Goal: Browse casually

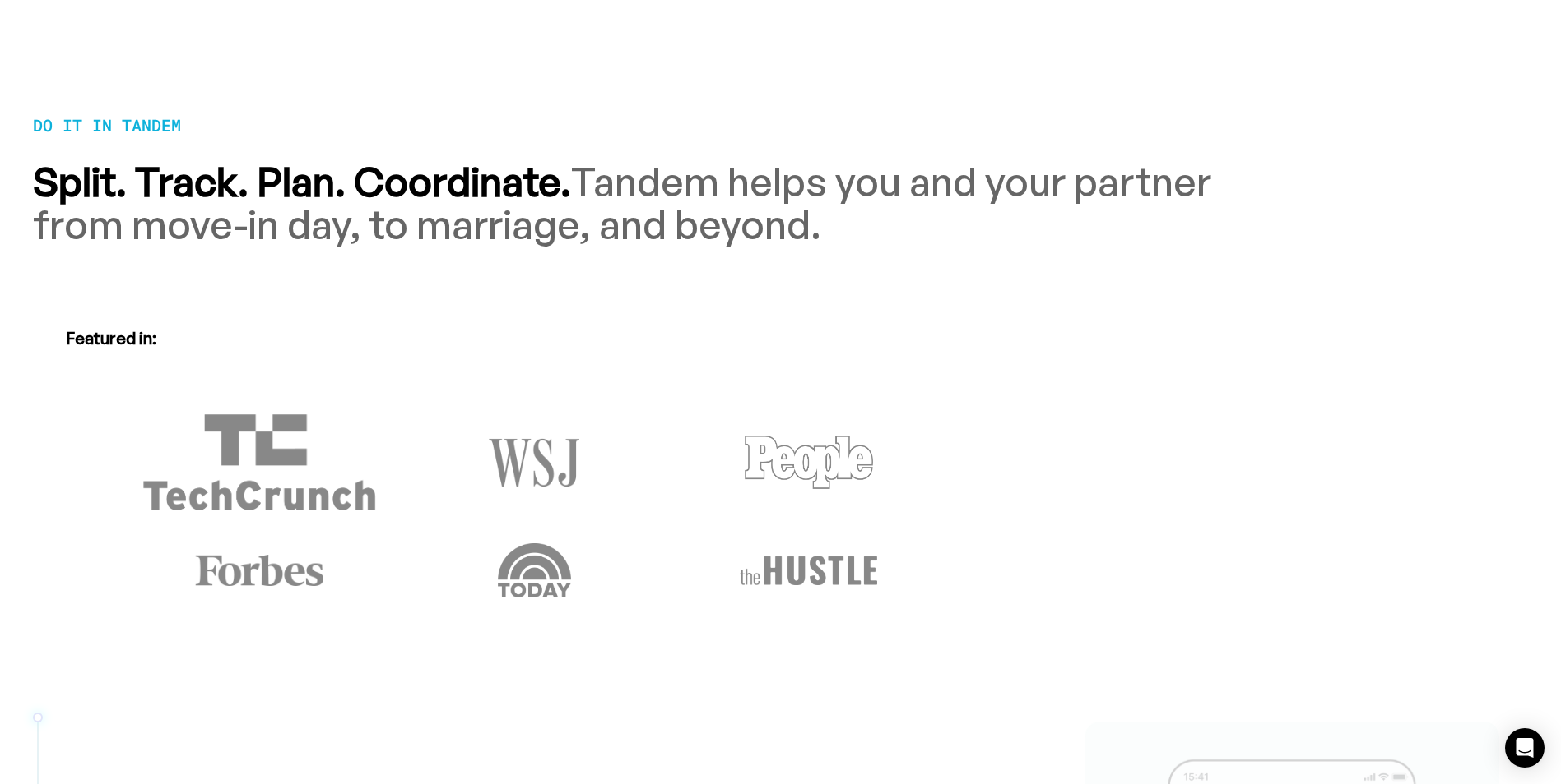
scroll to position [1480, 0]
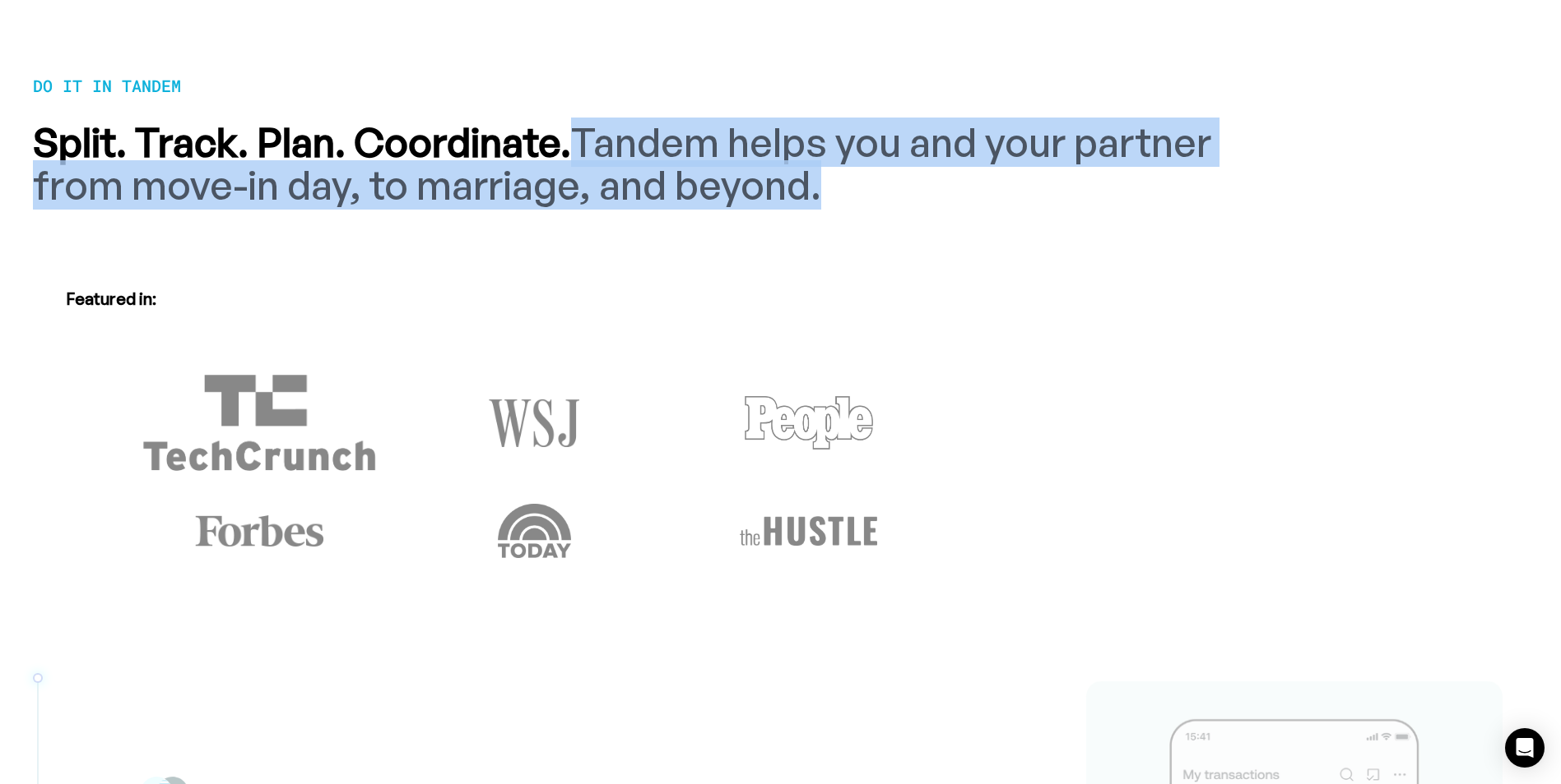
drag, startPoint x: 585, startPoint y: 135, endPoint x: 813, endPoint y: 191, distance: 234.8
click at [813, 191] on span "Tandem helps you and your partner from move-in day, to marriage, and beyond." at bounding box center [622, 164] width 1178 height 92
copy span "Tandem helps you and your partner from move-in day, to marriage, and beyond."
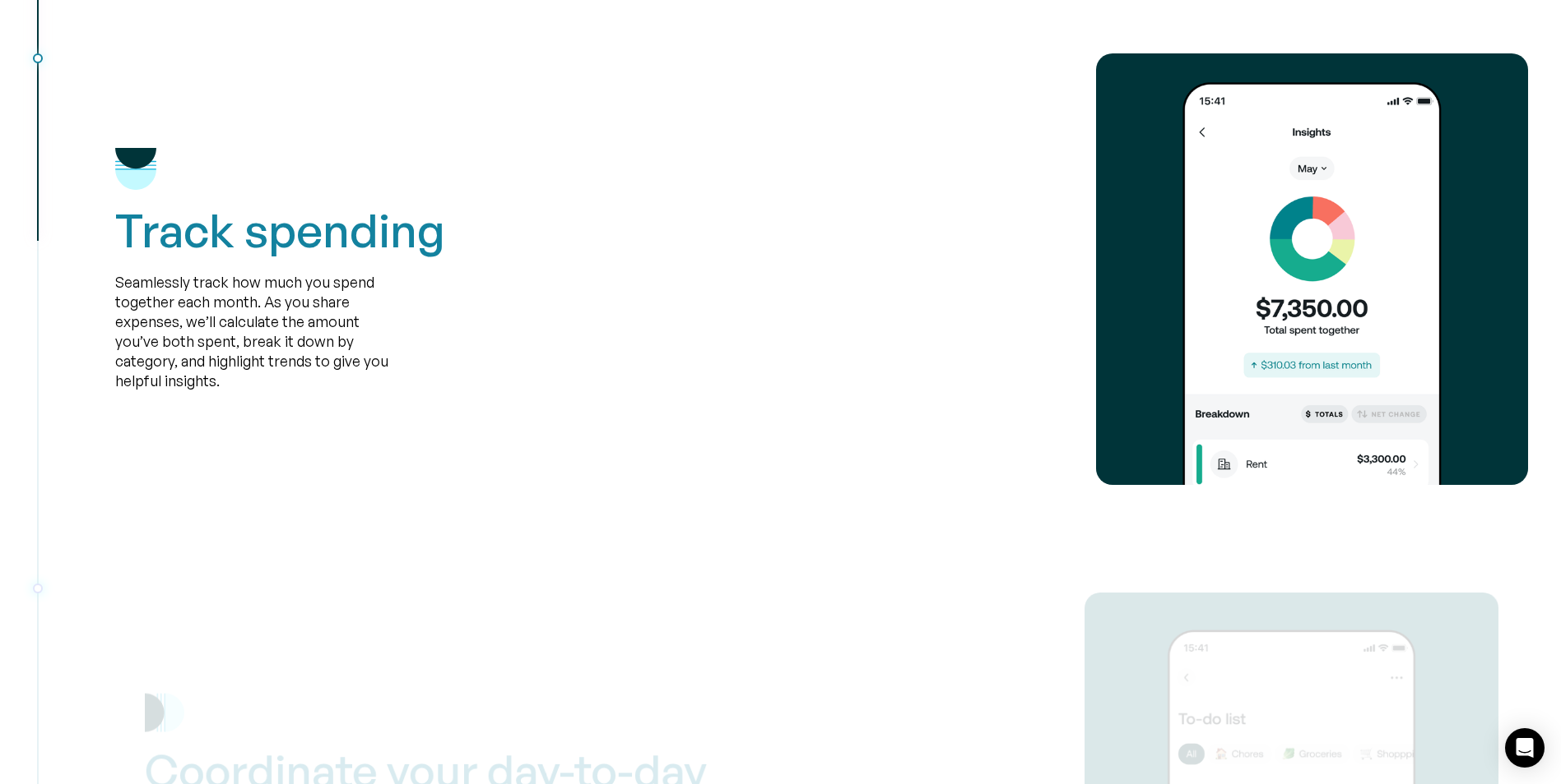
scroll to position [2631, 0]
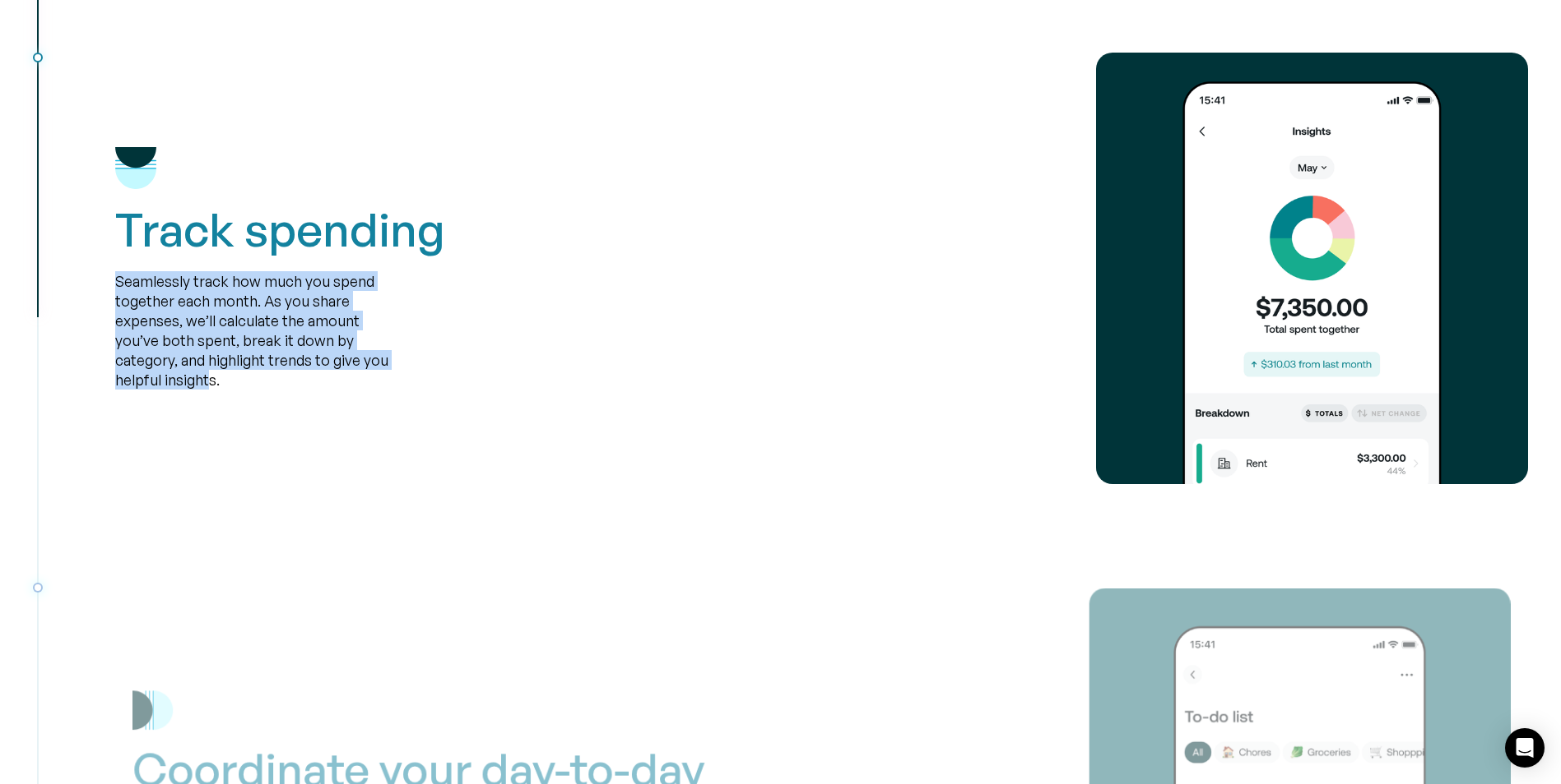
drag, startPoint x: 116, startPoint y: 278, endPoint x: 207, endPoint y: 374, distance: 132.3
click at [207, 374] on div "Seamlessly track how much you spend together each month. As you share expenses,…" at bounding box center [254, 330] width 279 height 119
copy div "Seamlessly track how much you spend together each month. As you share expenses,…"
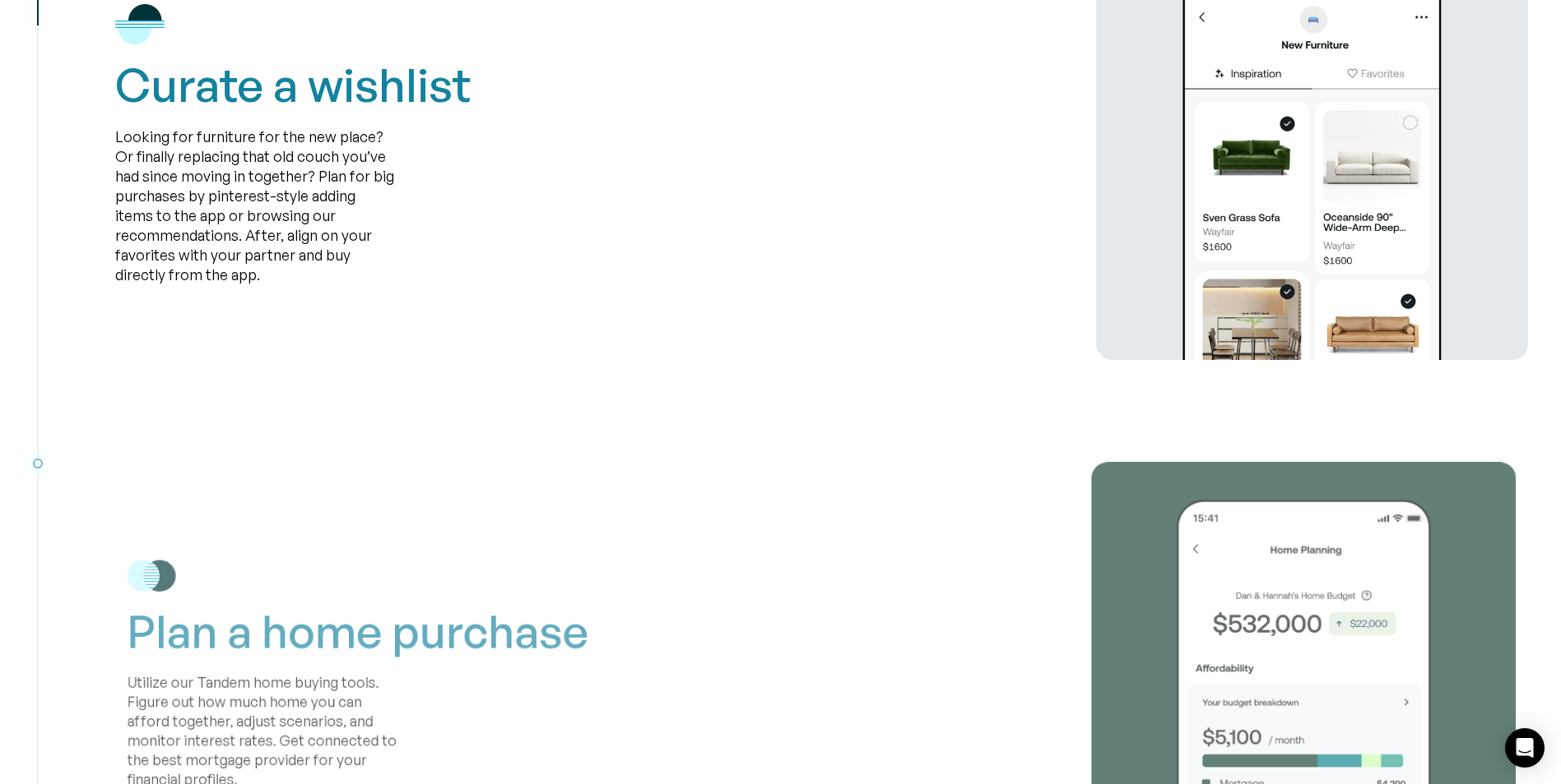
scroll to position [3618, 0]
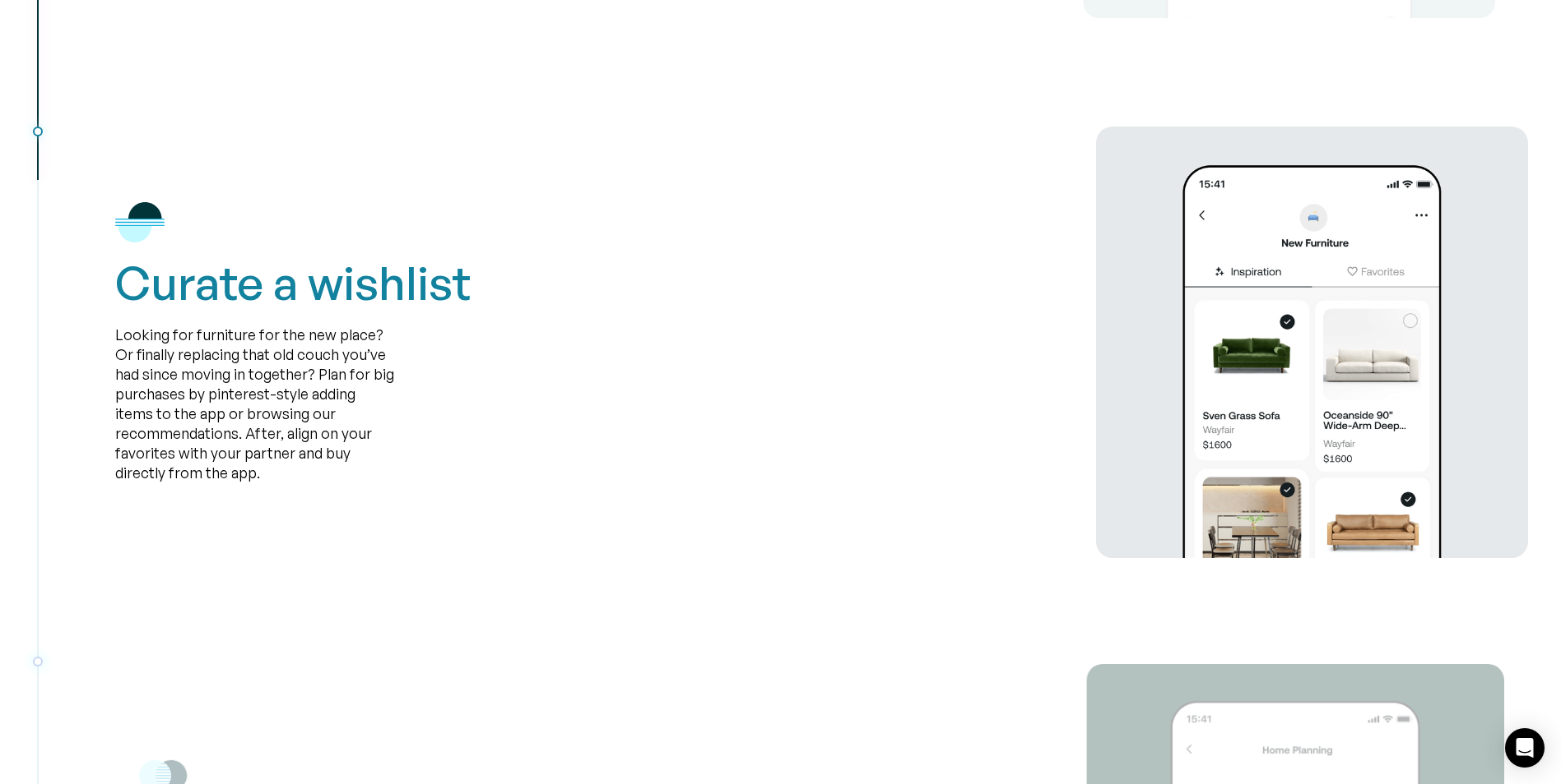
click at [289, 366] on div "Looking for furniture for the new place? Or finally replacing that old couch yo…" at bounding box center [254, 403] width 279 height 158
click at [290, 371] on div "Looking for furniture for the new place? Or finally replacing that old couch yo…" at bounding box center [254, 403] width 279 height 158
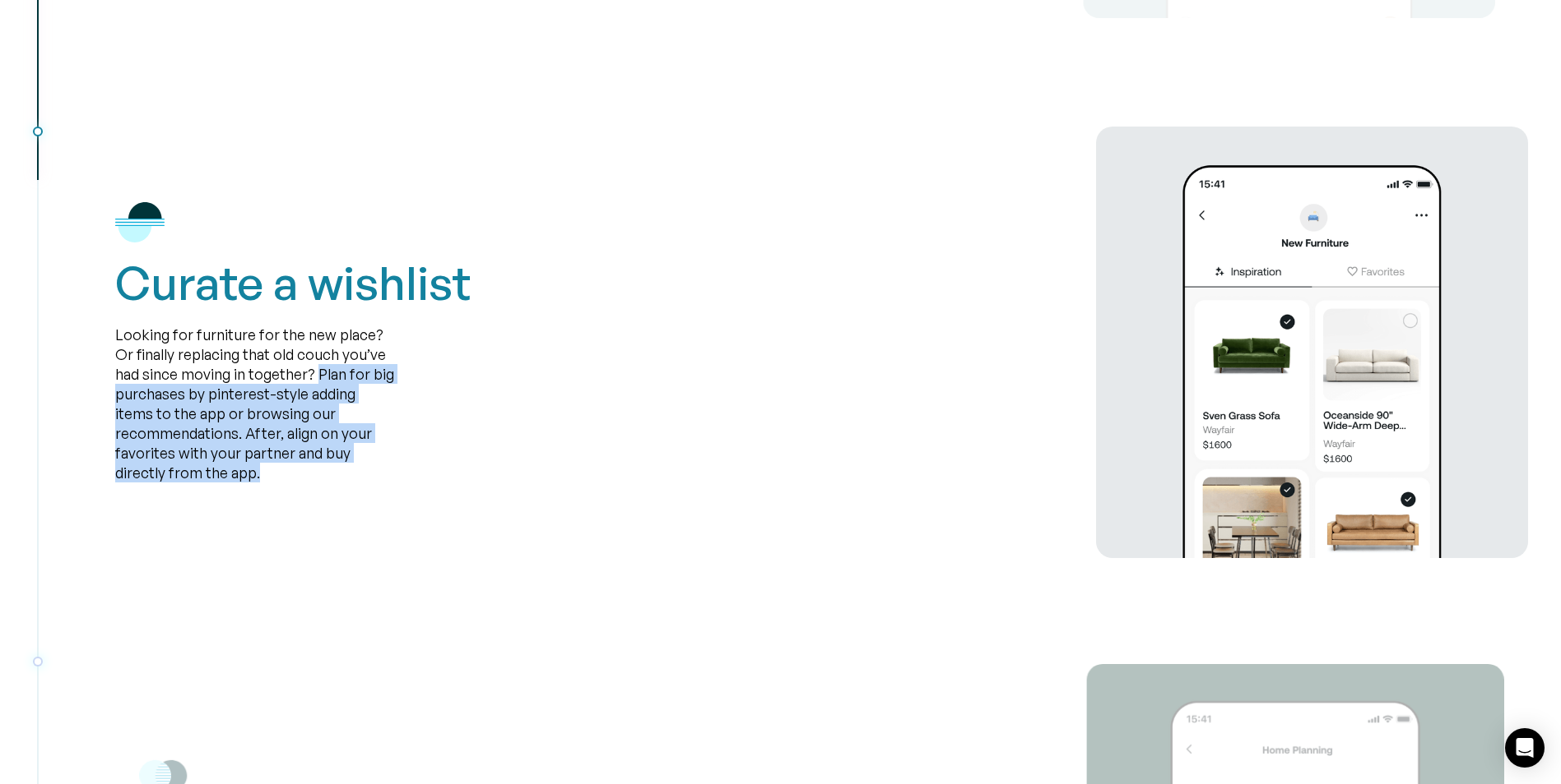
drag, startPoint x: 287, startPoint y: 372, endPoint x: 323, endPoint y: 470, distance: 104.4
click at [323, 470] on div "Looking for furniture for the new place? Or finally replacing that old couch yo…" at bounding box center [254, 403] width 279 height 158
copy div "Plan for big purchases by pinterest-style adding items to the app or browsing o…"
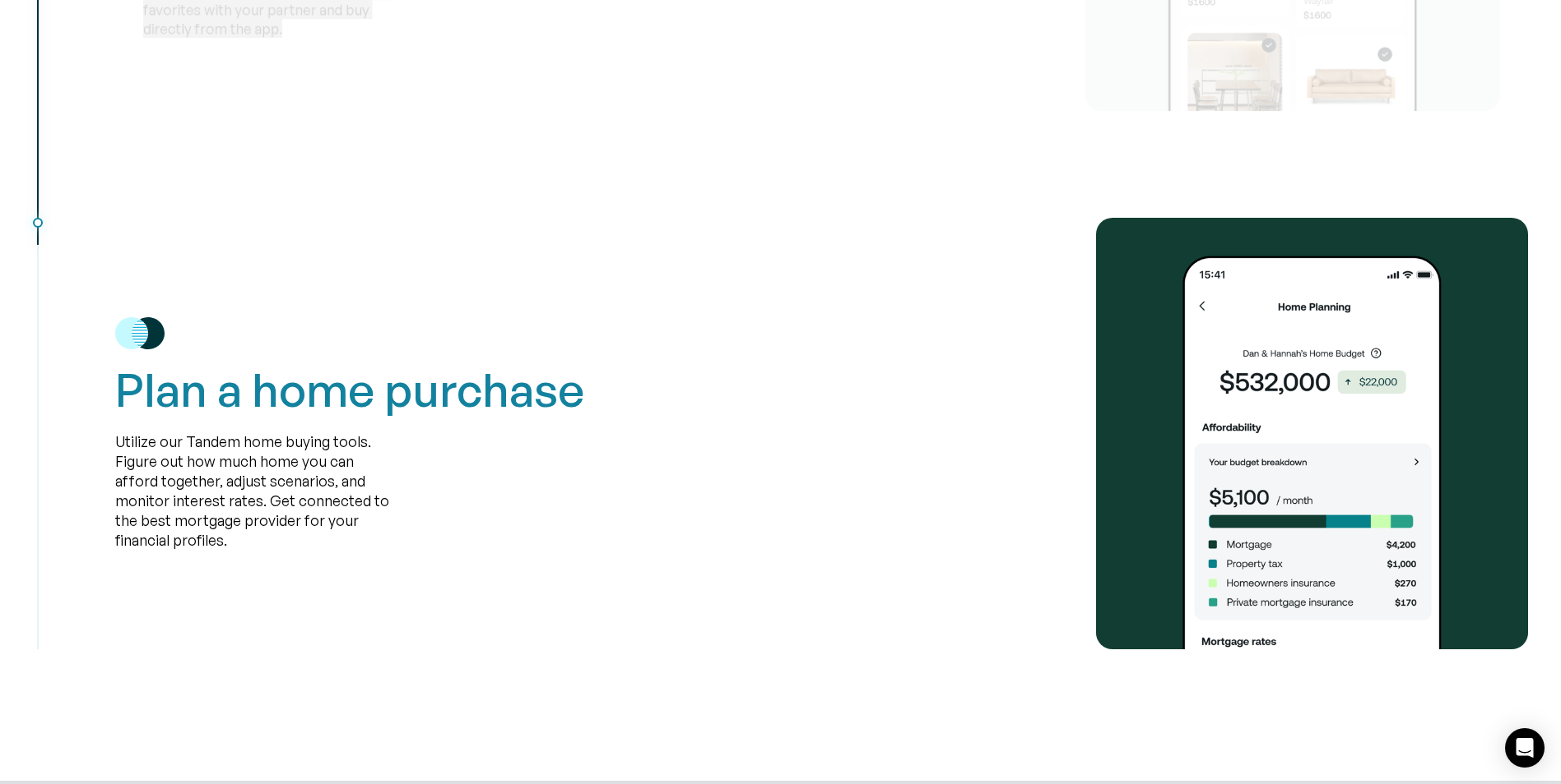
scroll to position [4193, 0]
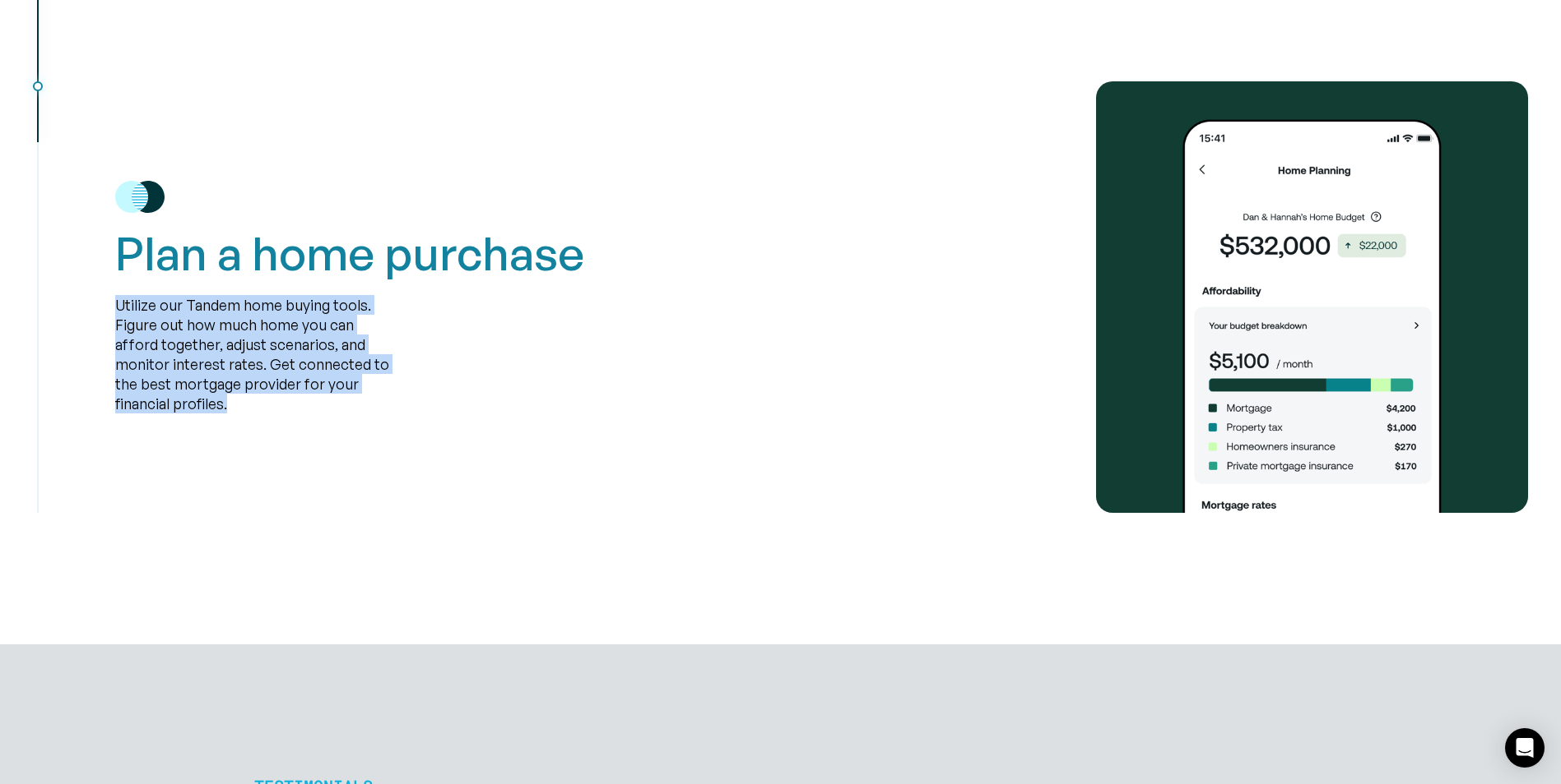
drag, startPoint x: 119, startPoint y: 304, endPoint x: 289, endPoint y: 400, distance: 195.2
click at [289, 400] on div "Utilize our Tandem home buying tools. Figure out how much home you can afford t…" at bounding box center [254, 355] width 279 height 119
copy div "Utilize our Tandem home buying tools. Figure out how much home you can afford t…"
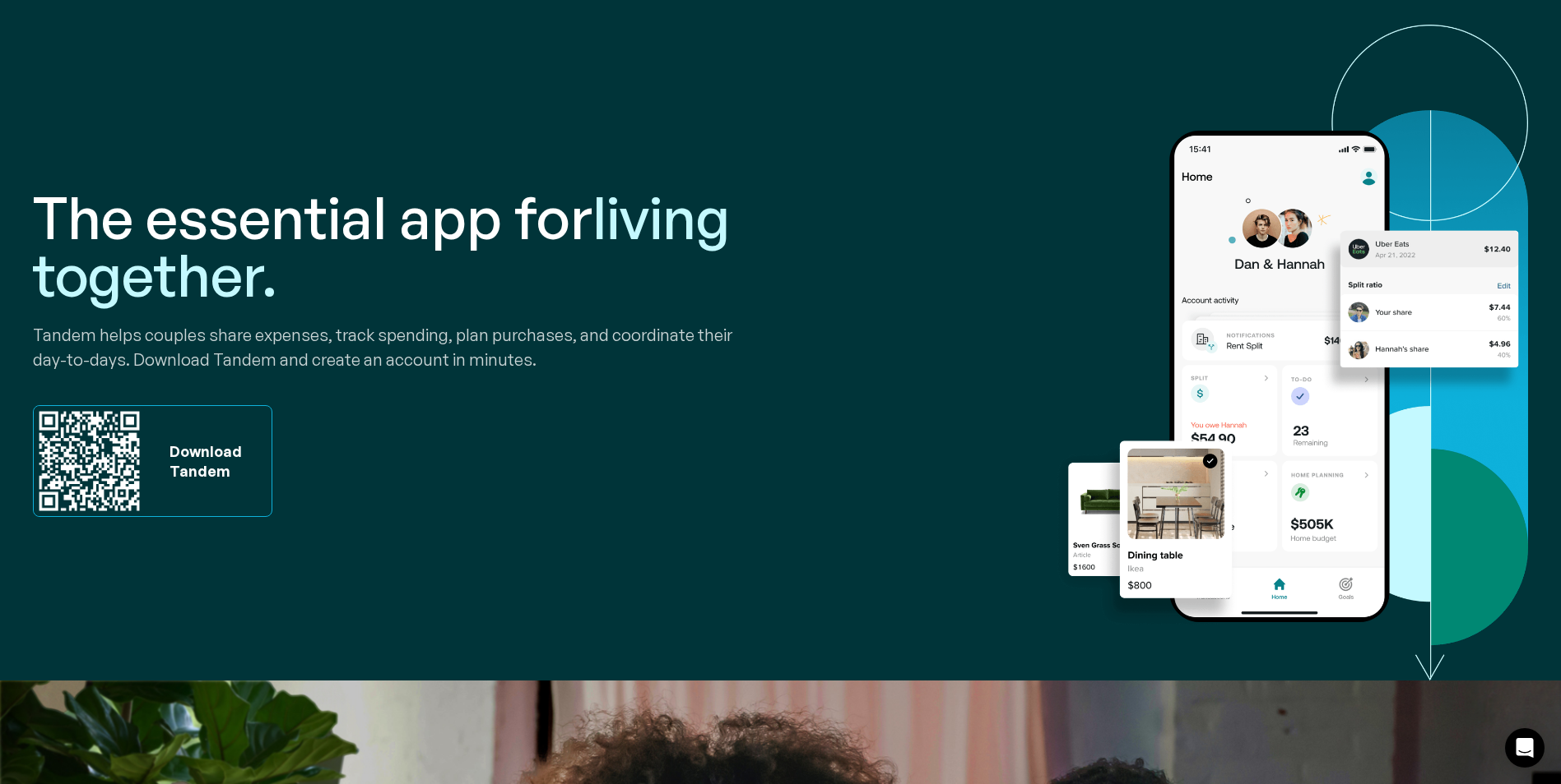
scroll to position [82, 0]
